Goal: Navigation & Orientation: Find specific page/section

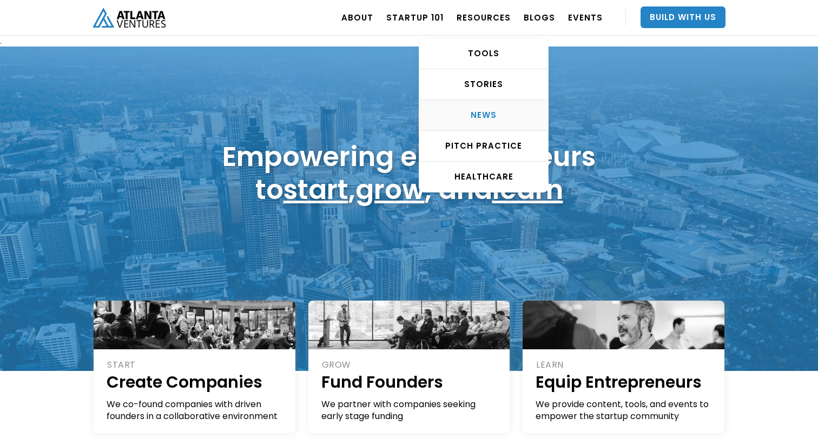
click at [473, 110] on div "NEWS" at bounding box center [483, 115] width 129 height 11
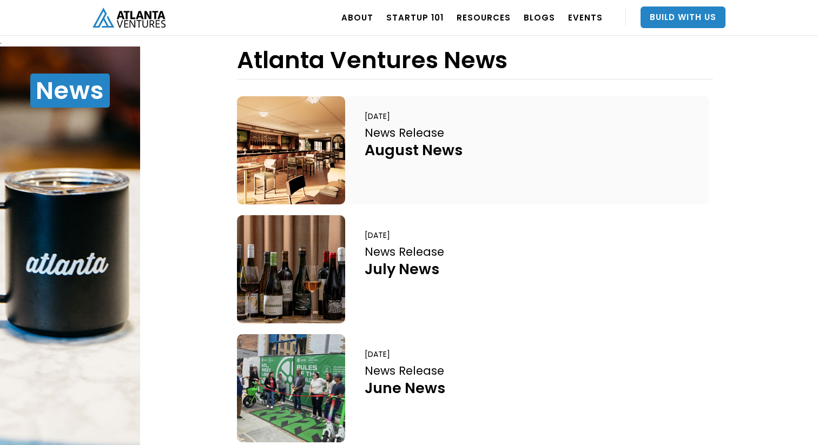
click at [412, 148] on div "August News" at bounding box center [414, 150] width 98 height 19
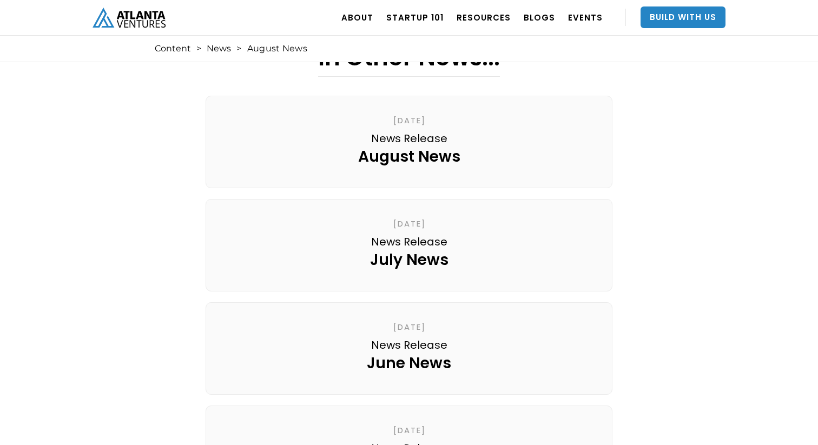
scroll to position [358, 0]
click at [410, 153] on link "August 28, 2025 News Release August News" at bounding box center [409, 141] width 407 height 93
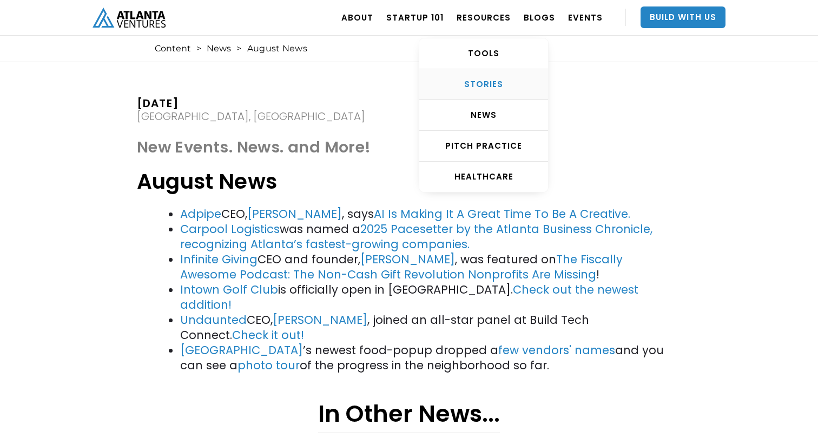
click at [471, 87] on div "STORIES" at bounding box center [483, 84] width 129 height 11
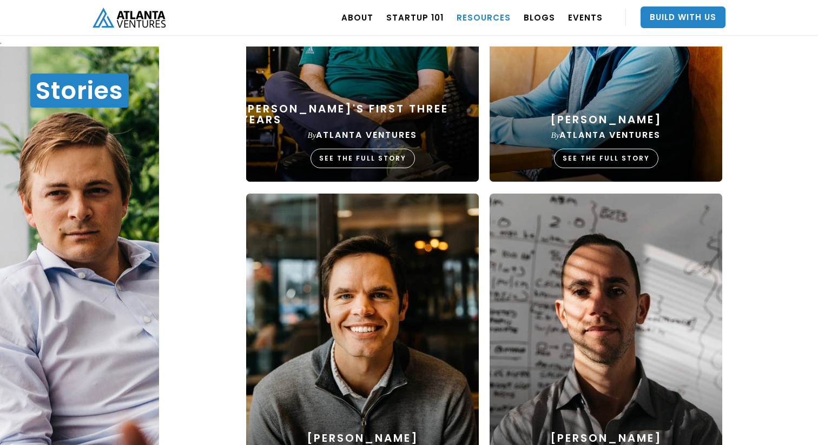
scroll to position [168, 0]
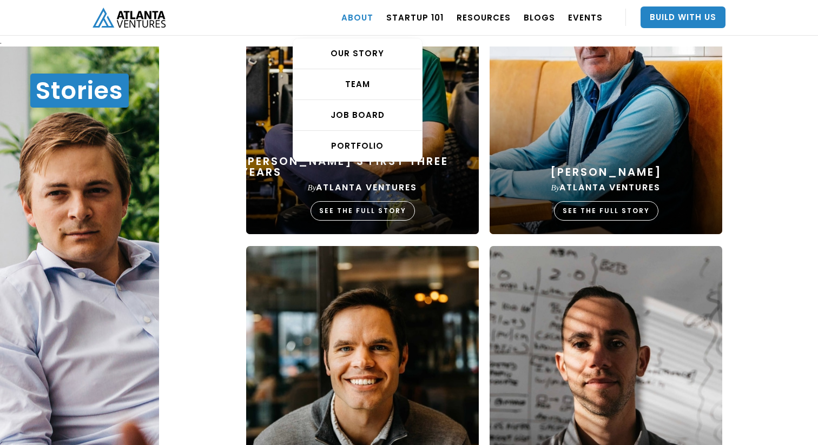
click at [372, 19] on link "ABOUT" at bounding box center [357, 17] width 32 height 30
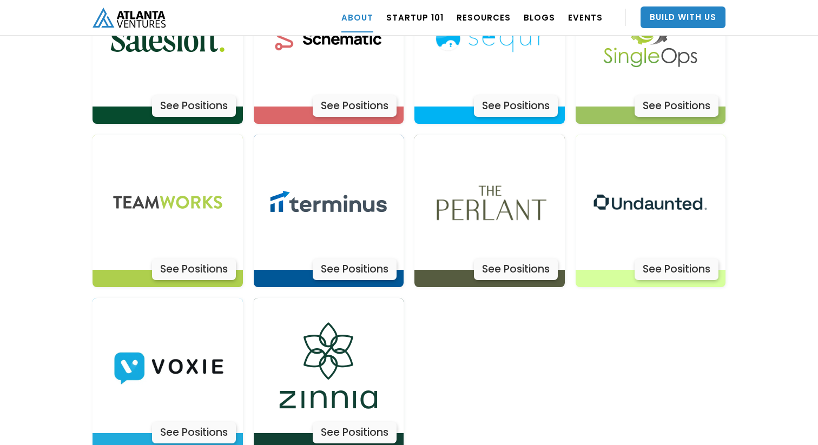
scroll to position [3501, 0]
